Goal: Task Accomplishment & Management: Use online tool/utility

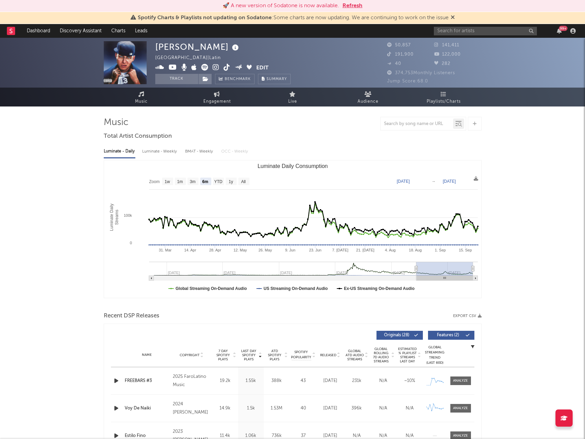
select select "6m"
click at [510, 34] on input "text" at bounding box center [485, 31] width 103 height 9
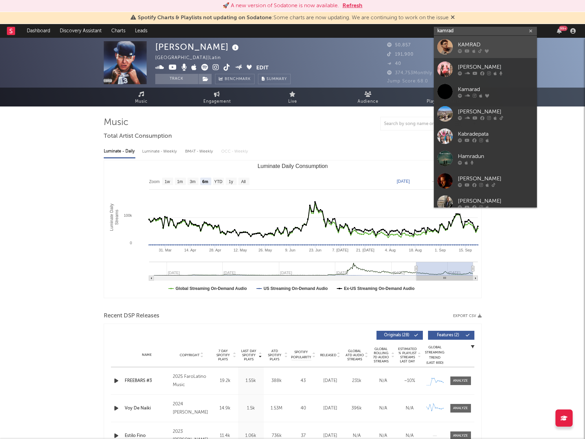
type input "kamrad"
click at [489, 40] on link "KAMRAD" at bounding box center [485, 47] width 103 height 22
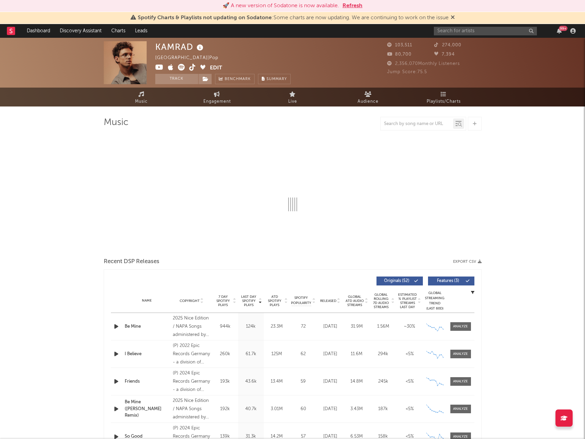
select select "6m"
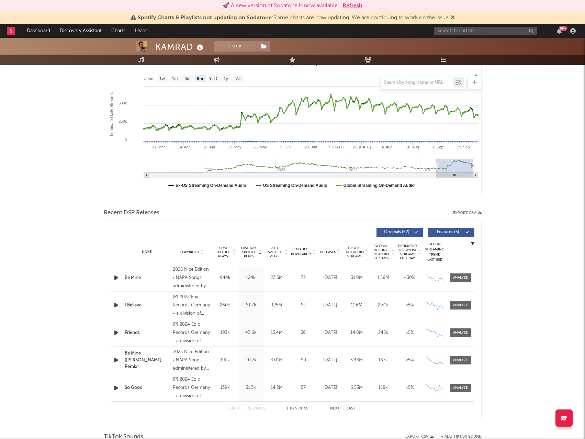
scroll to position [69, 0]
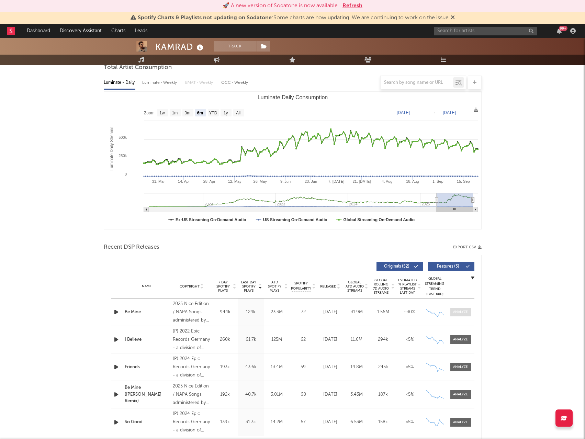
click at [469, 311] on span at bounding box center [461, 312] width 21 height 9
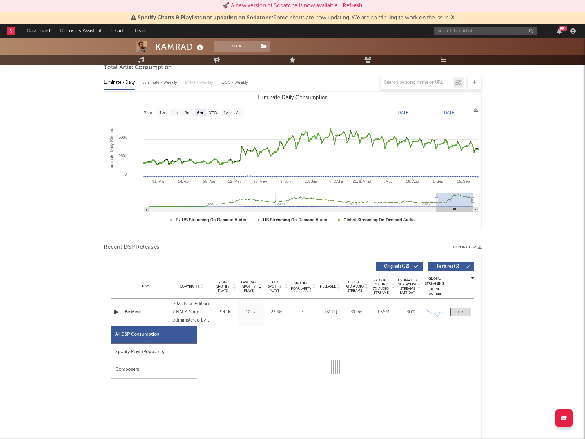
select select "1w"
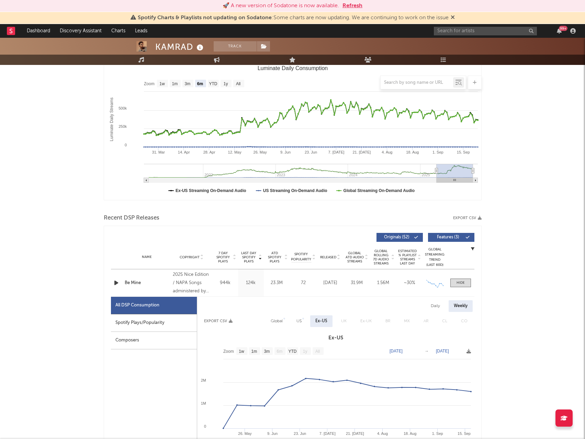
scroll to position [206, 0]
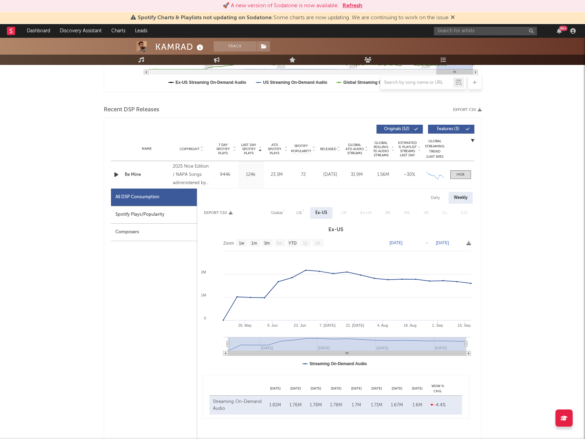
click at [279, 214] on div "Global" at bounding box center [277, 213] width 12 height 8
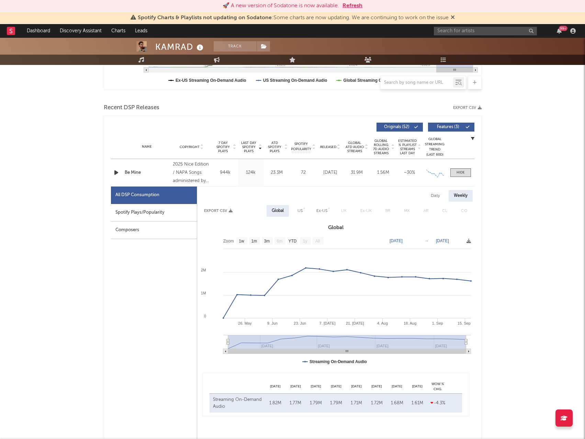
scroll to position [241, 0]
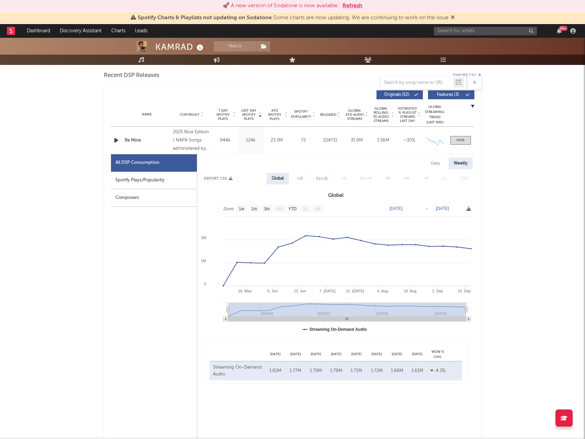
click at [471, 209] on icon at bounding box center [469, 209] width 4 height 4
click at [439, 216] on span "Download as CSV" at bounding box center [438, 217] width 69 height 12
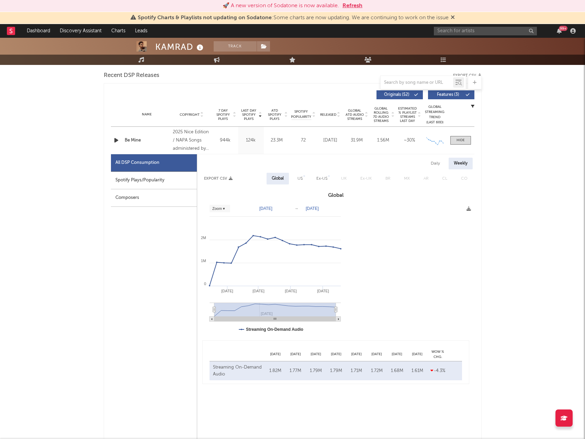
select select "Zoom"
